Goal: Check status

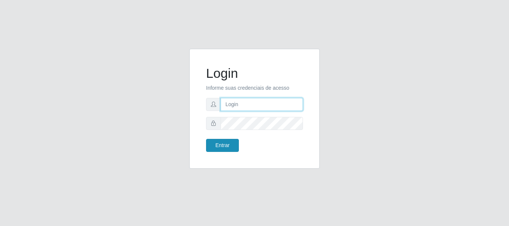
type input "caio@B1"
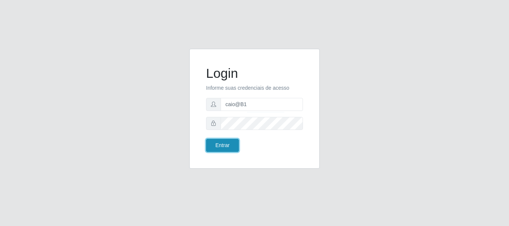
click at [217, 145] on button "Entrar" at bounding box center [222, 145] width 33 height 13
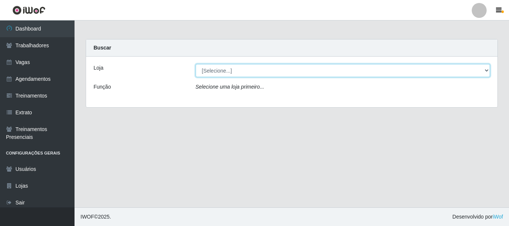
click at [486, 71] on select "[Selecione...] Bemais Supermercados - B1 [GEOGRAPHIC_DATA]" at bounding box center [343, 70] width 295 height 13
select select "403"
click at [196, 64] on select "[Selecione...] Bemais Supermercados - B1 [GEOGRAPHIC_DATA]" at bounding box center [343, 70] width 295 height 13
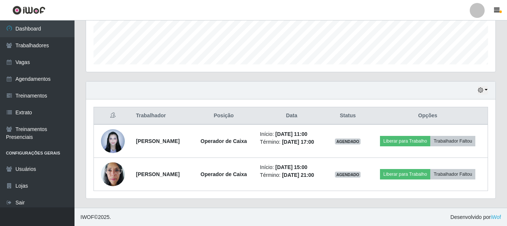
scroll to position [202, 0]
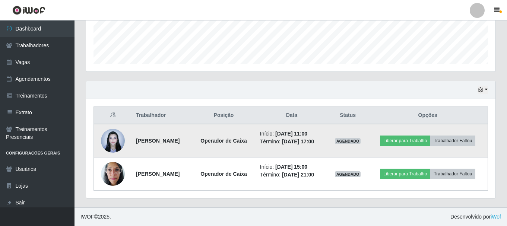
drag, startPoint x: 337, startPoint y: 150, endPoint x: 368, endPoint y: 157, distance: 31.6
click at [368, 157] on tr "[PERSON_NAME] Operador de Caixa Início: [DATE] 11:00 Término: [DATE] 17:00 AGEN…" at bounding box center [291, 141] width 394 height 34
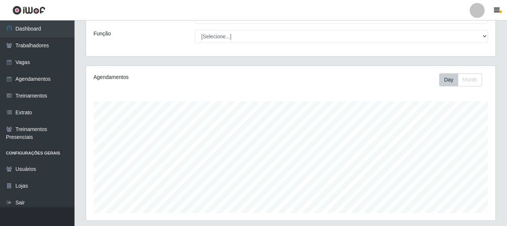
scroll to position [52, 0]
